Goal: Task Accomplishment & Management: Manage account settings

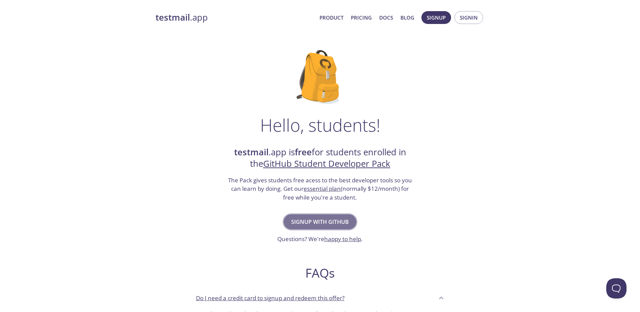
click at [316, 219] on span "Signup with GitHub" at bounding box center [320, 221] width 58 height 9
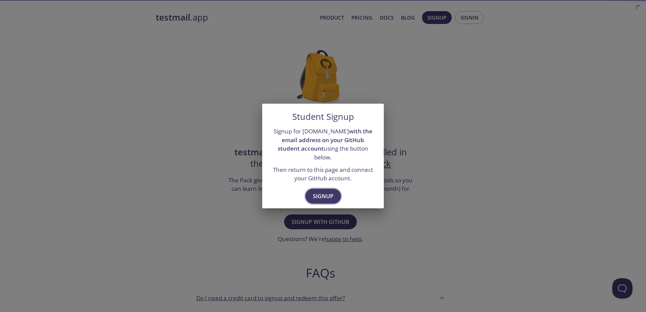
click at [319, 191] on span "Signup" at bounding box center [323, 195] width 21 height 9
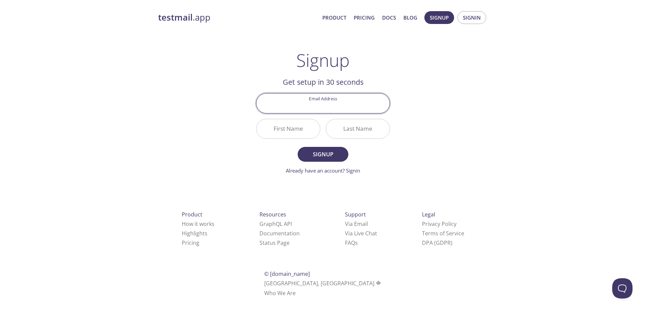
click at [446, 125] on div "testmail .app Product Pricing Docs Blog Signup Signin Signup Get setup in 30 se…" at bounding box center [323, 162] width 346 height 310
click at [361, 105] on input "Email Address" at bounding box center [322, 103] width 133 height 19
type input "[PERSON_NAME][EMAIL_ADDRESS][DOMAIN_NAME]"
click at [310, 128] on body "testmail .app Product Pricing Docs Blog Signup Signin Signup Get setup in 30 se…" at bounding box center [323, 162] width 646 height 310
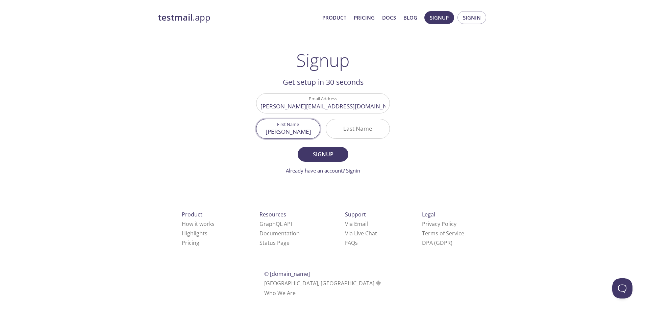
type input "[PERSON_NAME]"
type input "p"
type input "Protasio"
click at [233, 142] on div "testmail .app Product Pricing Docs Blog Signup Signin Signup Get setup in 30 se…" at bounding box center [323, 162] width 346 height 310
click at [309, 154] on span "Signup" at bounding box center [323, 154] width 36 height 9
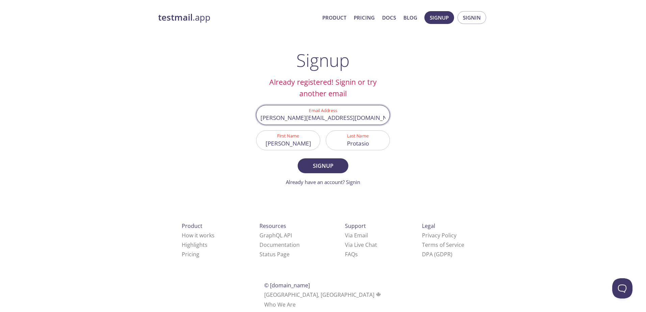
drag, startPoint x: 311, startPoint y: 118, endPoint x: 389, endPoint y: 120, distance: 78.0
click at [389, 120] on div "Email Address roberto@somosmesha.com" at bounding box center [323, 115] width 134 height 20
type input "[PERSON_NAME][EMAIL_ADDRESS][PERSON_NAME][DOMAIN_NAME]"
click at [297, 158] on button "Signup" at bounding box center [322, 165] width 51 height 15
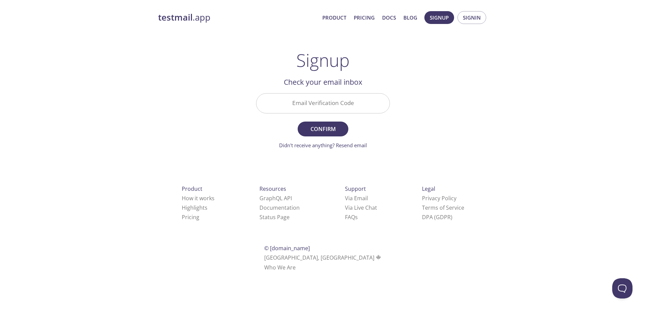
click at [340, 99] on input "Email Verification Code" at bounding box center [322, 103] width 133 height 19
paste input "JCNE5G3"
type input "JCNE5G3"
click at [329, 129] on span "Confirm" at bounding box center [323, 128] width 36 height 9
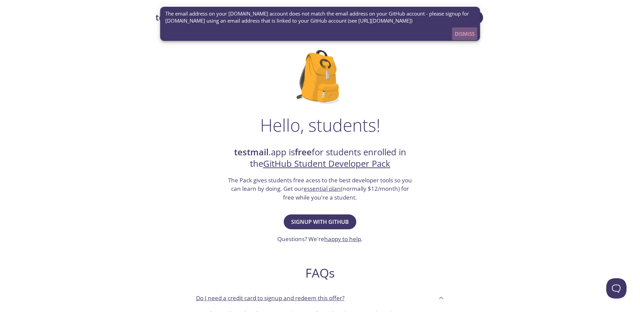
click at [461, 32] on span "Dismiss" at bounding box center [465, 33] width 20 height 9
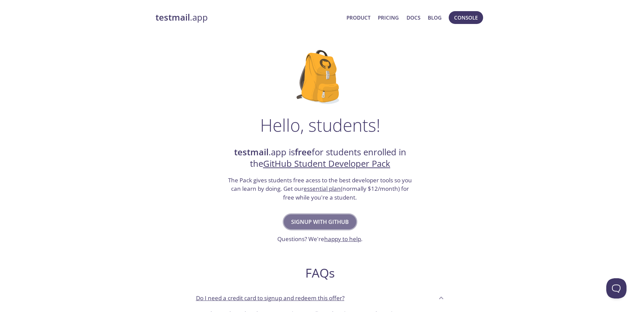
click at [333, 225] on span "Signup with GitHub" at bounding box center [320, 221] width 58 height 9
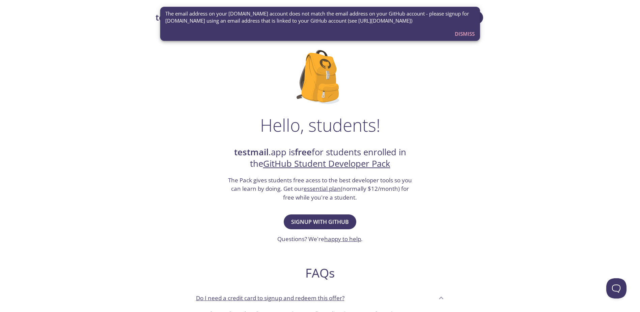
click at [462, 31] on span "Dismiss" at bounding box center [465, 33] width 20 height 9
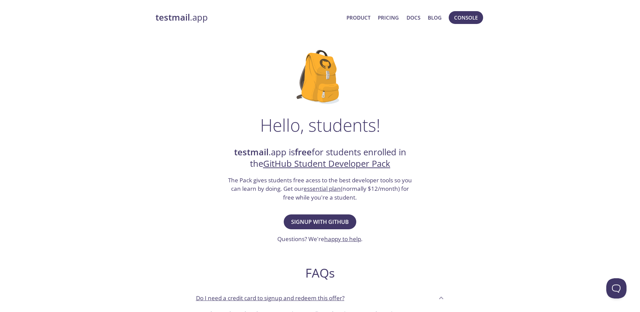
click at [168, 17] on strong "testmail" at bounding box center [173, 17] width 34 height 12
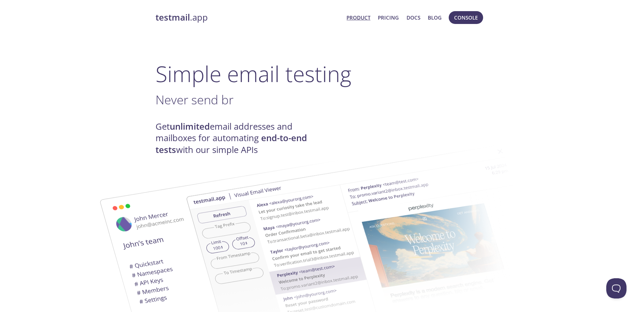
click at [367, 19] on link "Product" at bounding box center [359, 17] width 24 height 9
click at [463, 20] on span "Console" at bounding box center [466, 17] width 24 height 9
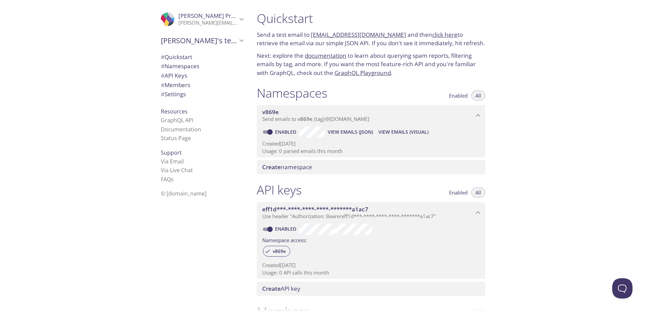
click at [224, 25] on p "[PERSON_NAME][EMAIL_ADDRESS][PERSON_NAME][DOMAIN_NAME]" at bounding box center [207, 23] width 59 height 7
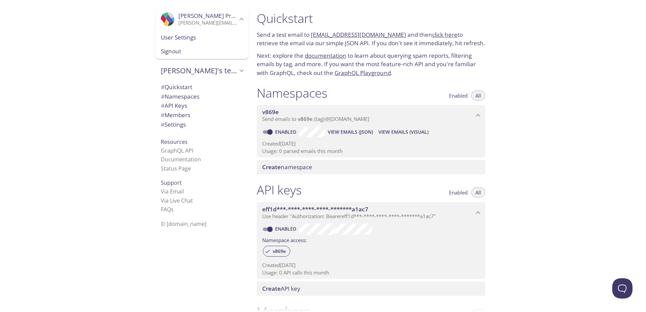
click at [187, 56] on div "Signout" at bounding box center [201, 51] width 93 height 15
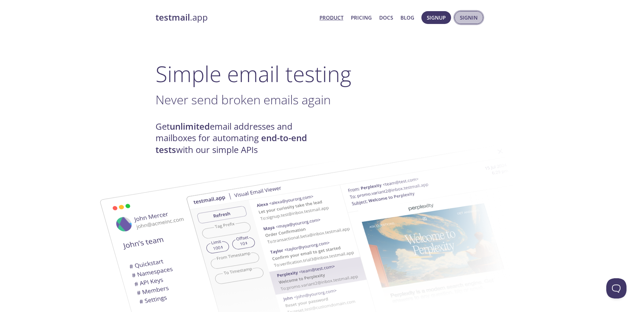
click at [471, 19] on span "Signin" at bounding box center [469, 17] width 18 height 9
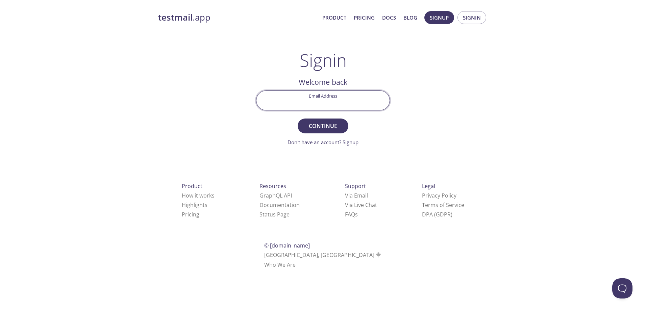
click at [315, 99] on input "Email Address" at bounding box center [322, 100] width 133 height 19
type input "[PERSON_NAME][EMAIL_ADDRESS][DOMAIN_NAME]"
click at [136, 115] on div "testmail .app Product Pricing Docs Blog Signup Signin Signin Welcome back Email…" at bounding box center [323, 148] width 646 height 282
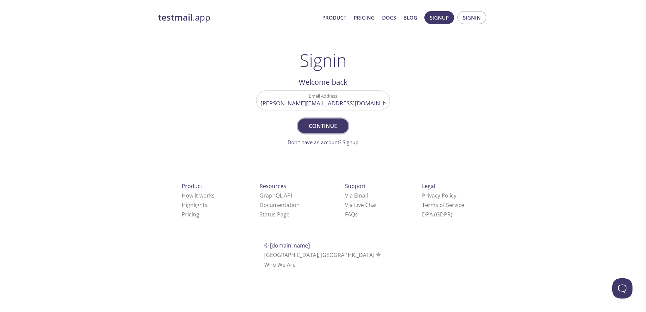
click at [342, 126] on button "Continue" at bounding box center [322, 126] width 51 height 15
click at [349, 100] on input "Signin Security Code" at bounding box center [322, 100] width 133 height 19
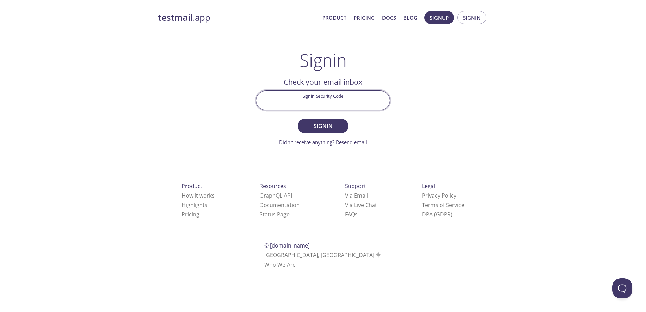
paste input "A3KL5AB"
type input "A3KL5AB"
click at [330, 130] on span "Signin" at bounding box center [323, 125] width 36 height 9
